Goal: Browse casually: Explore the website without a specific task or goal

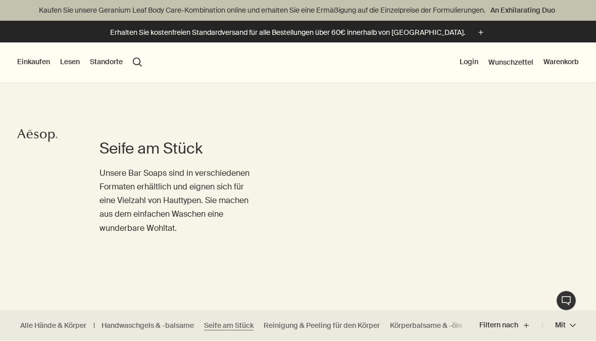
click at [32, 67] on button "Einkaufen" at bounding box center [33, 62] width 33 height 10
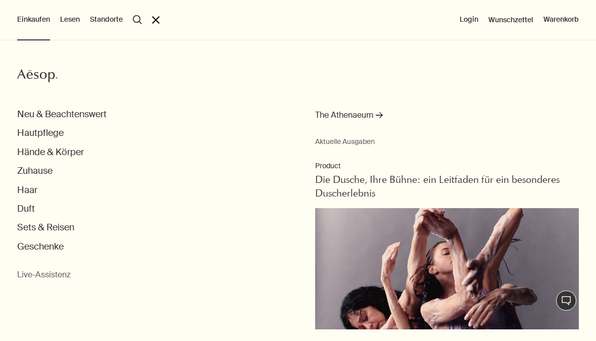
click at [26, 203] on button "Duft" at bounding box center [26, 209] width 18 height 12
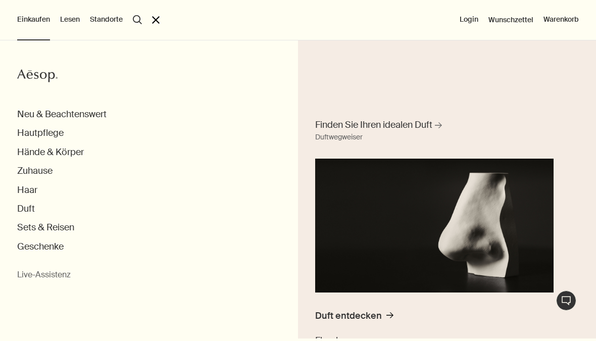
click at [29, 207] on button "Duft" at bounding box center [26, 209] width 18 height 12
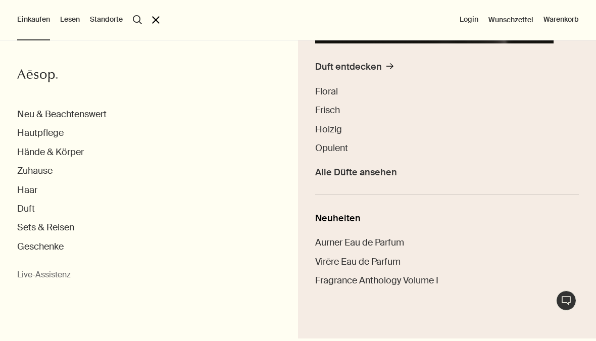
scroll to position [248, 0]
click at [391, 174] on span "Alle Düfte ansehen" at bounding box center [356, 173] width 82 height 12
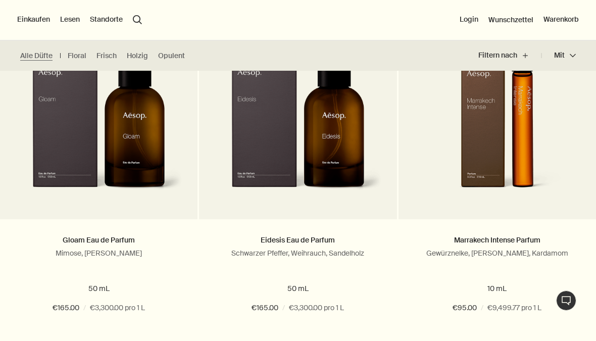
scroll to position [1811, 0]
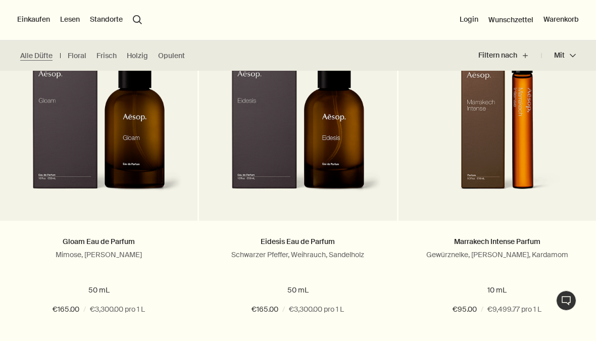
click at [33, 51] on link "Alle Düfte" at bounding box center [36, 56] width 32 height 10
click at [22, 17] on button "Einkaufen" at bounding box center [33, 20] width 33 height 10
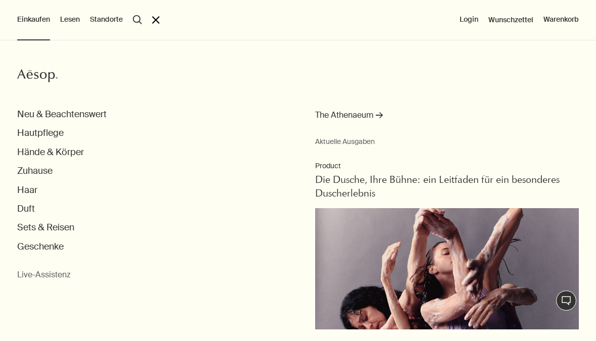
scroll to position [415, 0]
click at [38, 116] on button "Neu & Beachtenswert" at bounding box center [61, 115] width 89 height 12
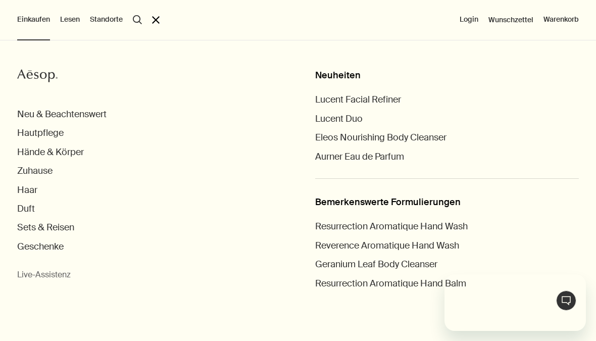
scroll to position [0, 0]
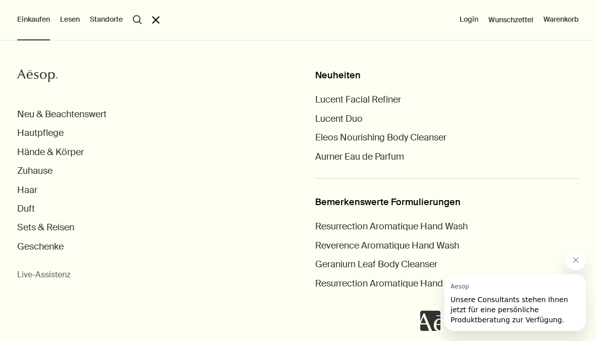
click at [30, 152] on button "Hände & Körper" at bounding box center [50, 152] width 67 height 12
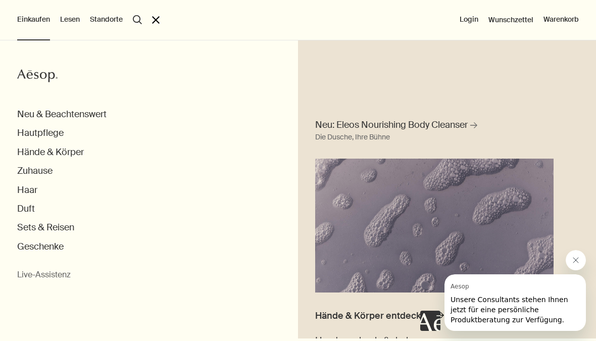
click at [27, 171] on button "Zuhause" at bounding box center [34, 171] width 35 height 12
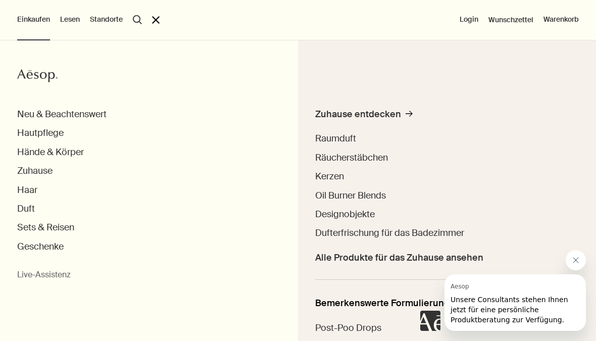
click at [407, 232] on span "Dufterfrischung für das Badezimmer" at bounding box center [389, 233] width 149 height 12
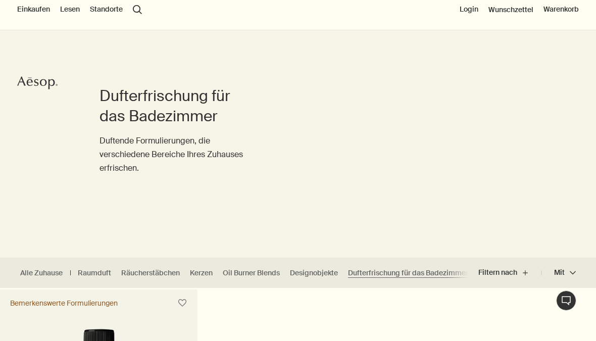
scroll to position [11, 0]
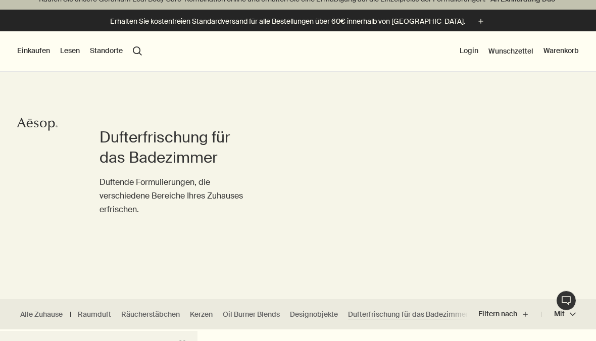
click at [34, 56] on button "Einkaufen" at bounding box center [33, 51] width 33 height 10
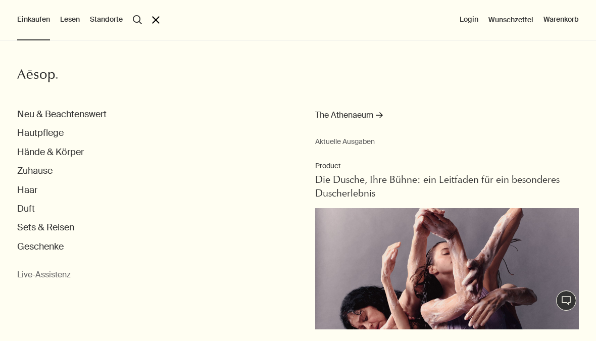
click at [25, 167] on button "Zuhause" at bounding box center [34, 171] width 35 height 12
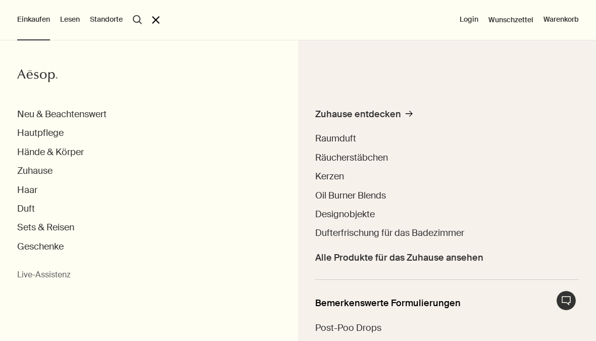
click at [348, 133] on span "Raumduft" at bounding box center [335, 138] width 41 height 12
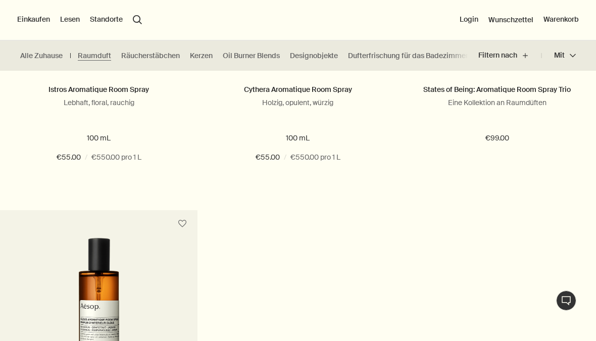
scroll to position [453, 0]
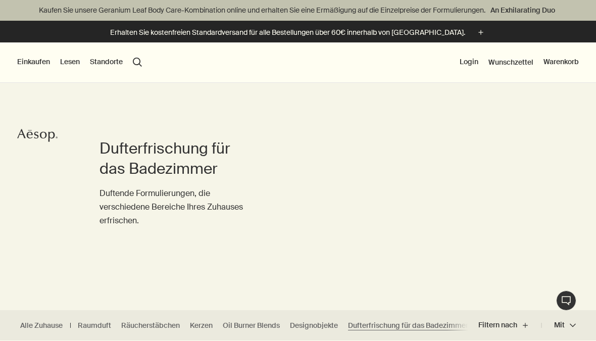
click at [27, 67] on button "Einkaufen" at bounding box center [33, 62] width 33 height 10
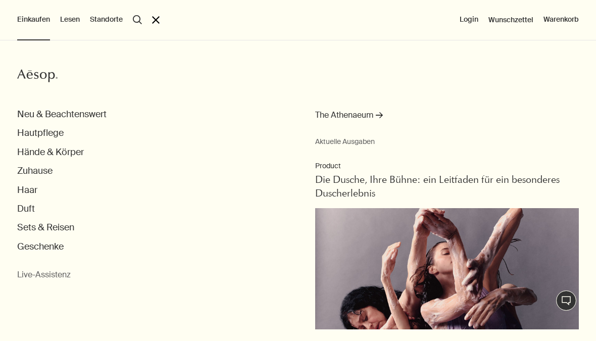
click at [28, 169] on button "Zuhause" at bounding box center [34, 171] width 35 height 12
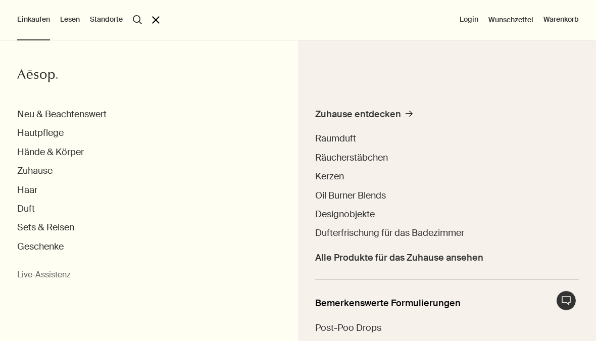
click at [384, 160] on span "Räucherstäbchen" at bounding box center [351, 157] width 73 height 12
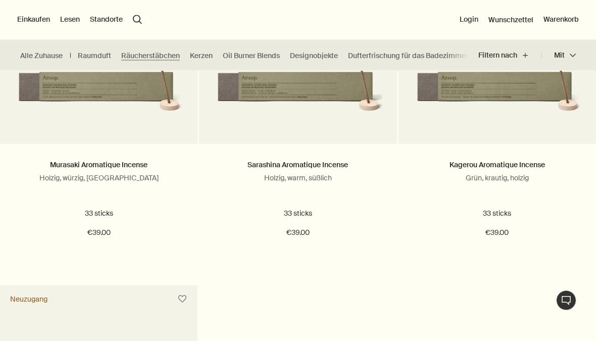
scroll to position [423, 0]
click at [76, 163] on link "Murasaki Aromatique Incense" at bounding box center [98, 164] width 97 height 9
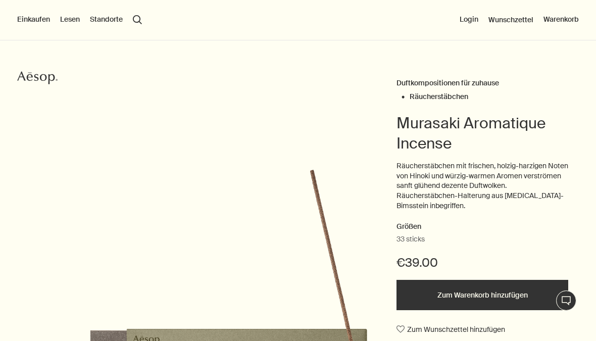
scroll to position [51, 0]
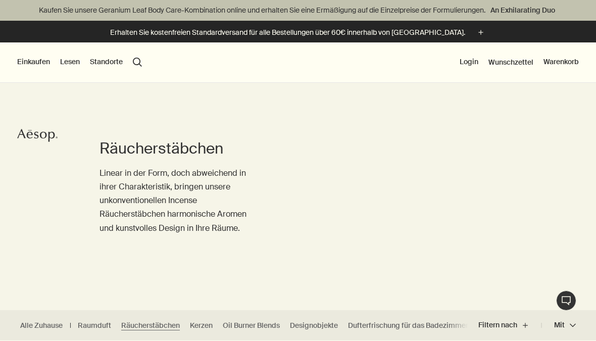
click at [31, 57] on button "Einkaufen" at bounding box center [33, 62] width 33 height 10
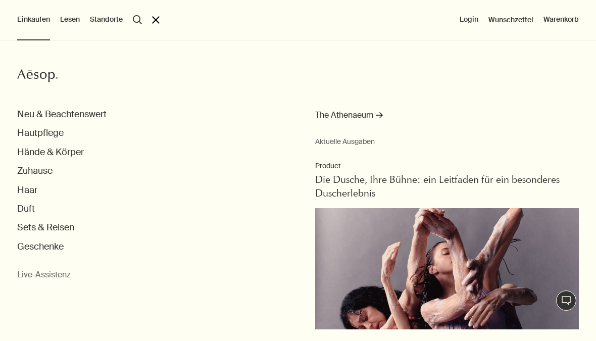
click at [33, 133] on button "Hautpflege" at bounding box center [40, 133] width 46 height 12
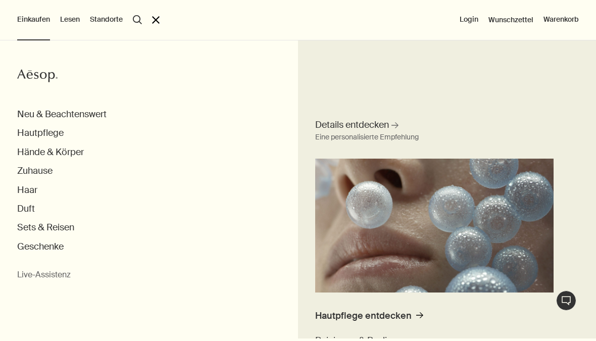
click at [26, 170] on button "Zuhause" at bounding box center [34, 171] width 35 height 12
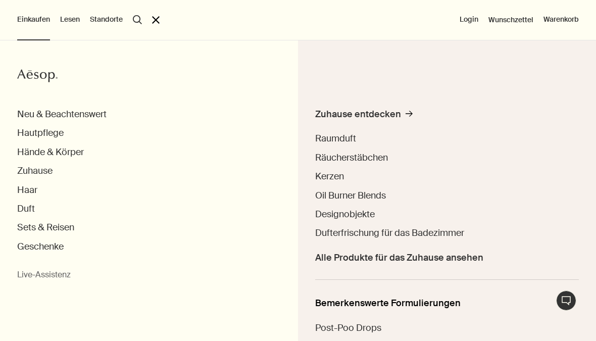
scroll to position [51, 0]
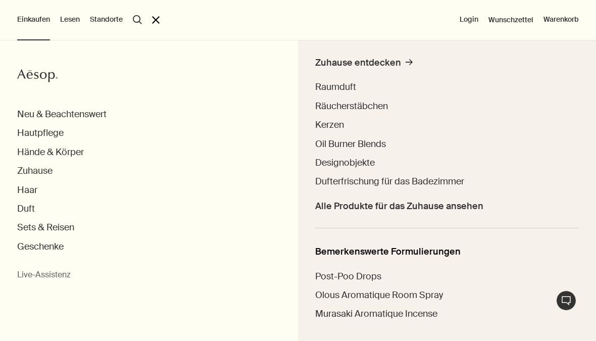
click at [452, 210] on span "Alle Produkte für das Zuhause ansehen" at bounding box center [399, 206] width 168 height 12
